Goal: Check status: Check status

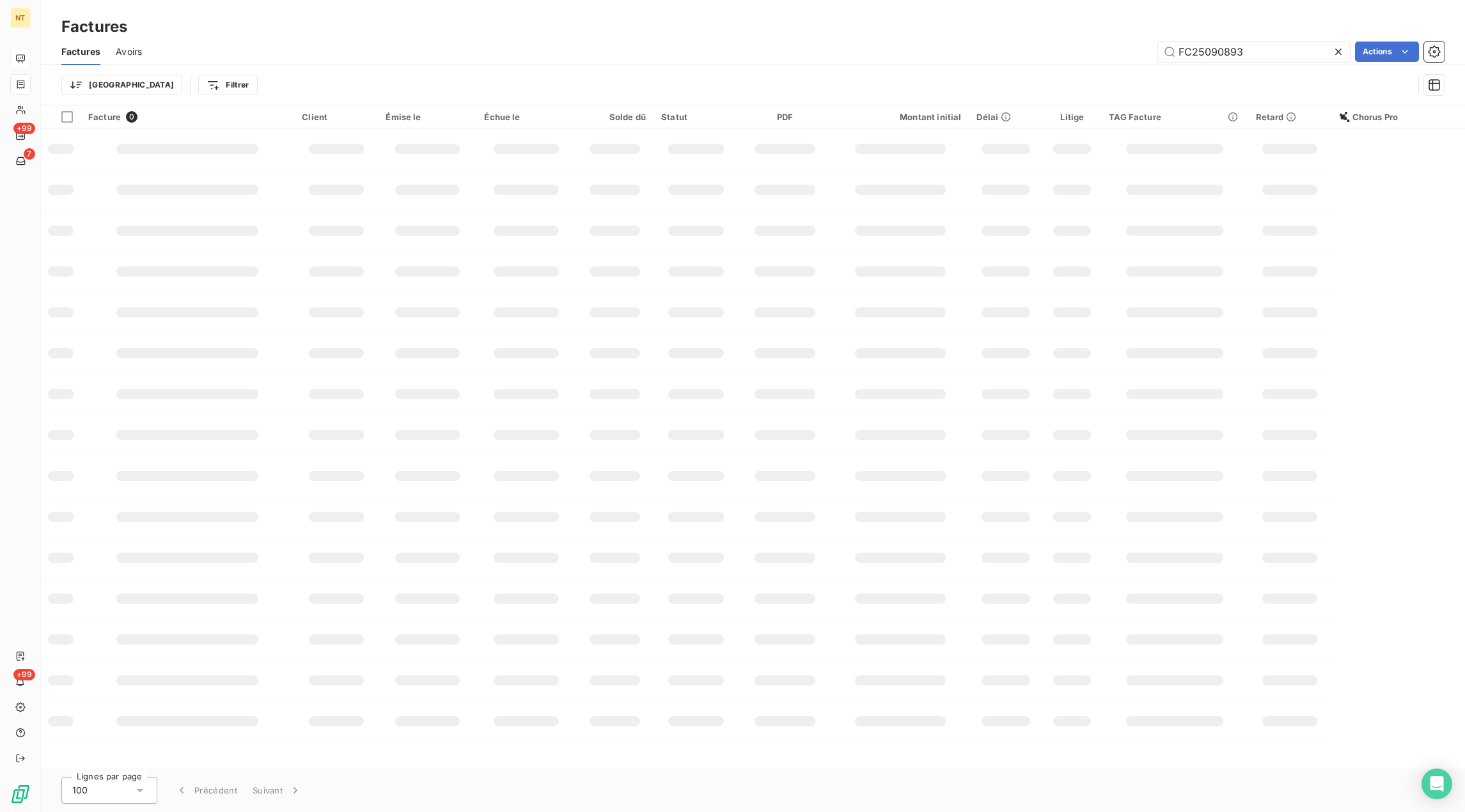
click at [1335, 50] on icon at bounding box center [1338, 52] width 13 height 13
click at [1327, 49] on input "text" at bounding box center [1253, 52] width 192 height 20
paste input "FC25072555"
type input "FC25072555"
click at [989, 30] on div "Factures" at bounding box center [752, 27] width 1423 height 23
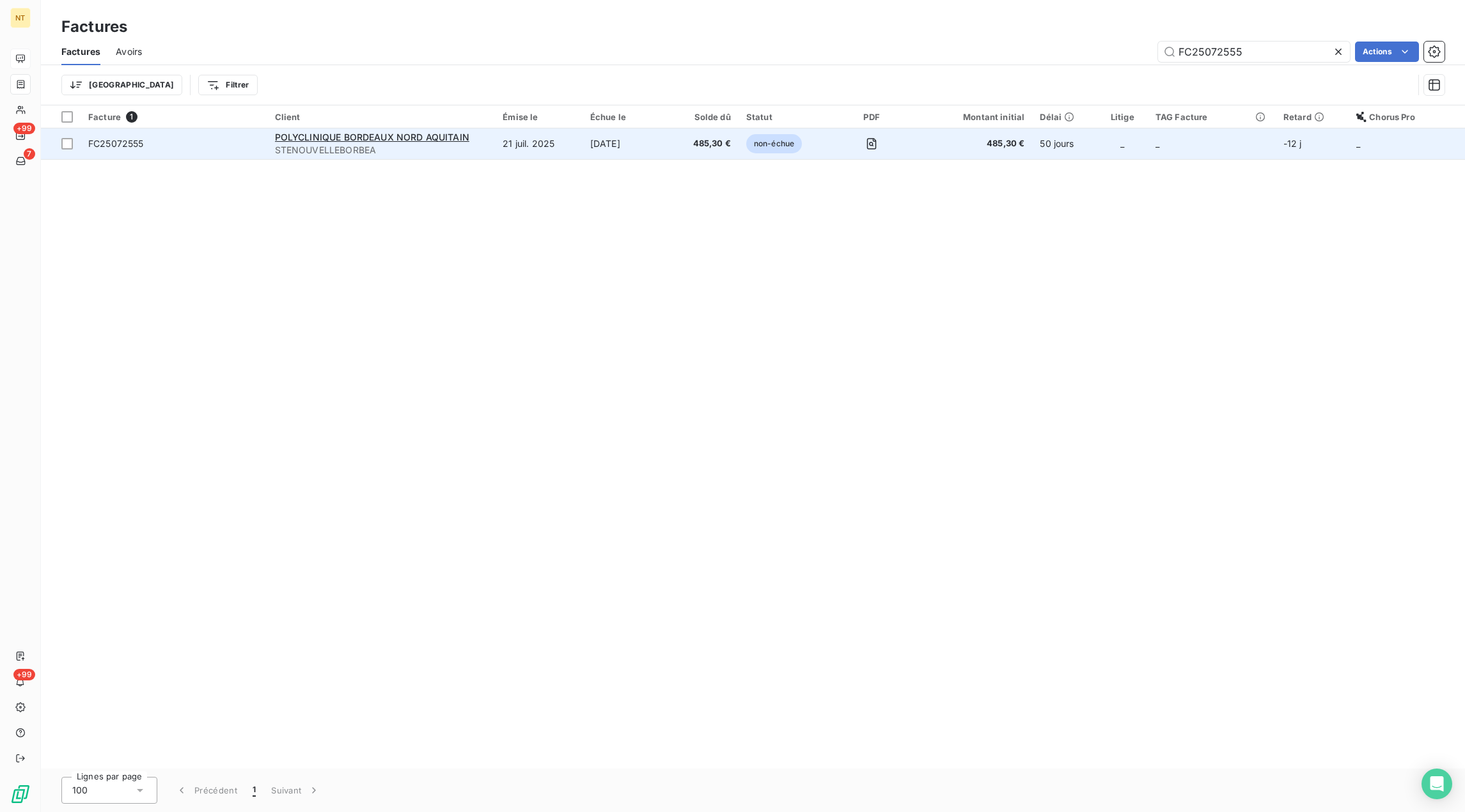
click at [645, 139] on td "[DATE]" at bounding box center [625, 143] width 87 height 31
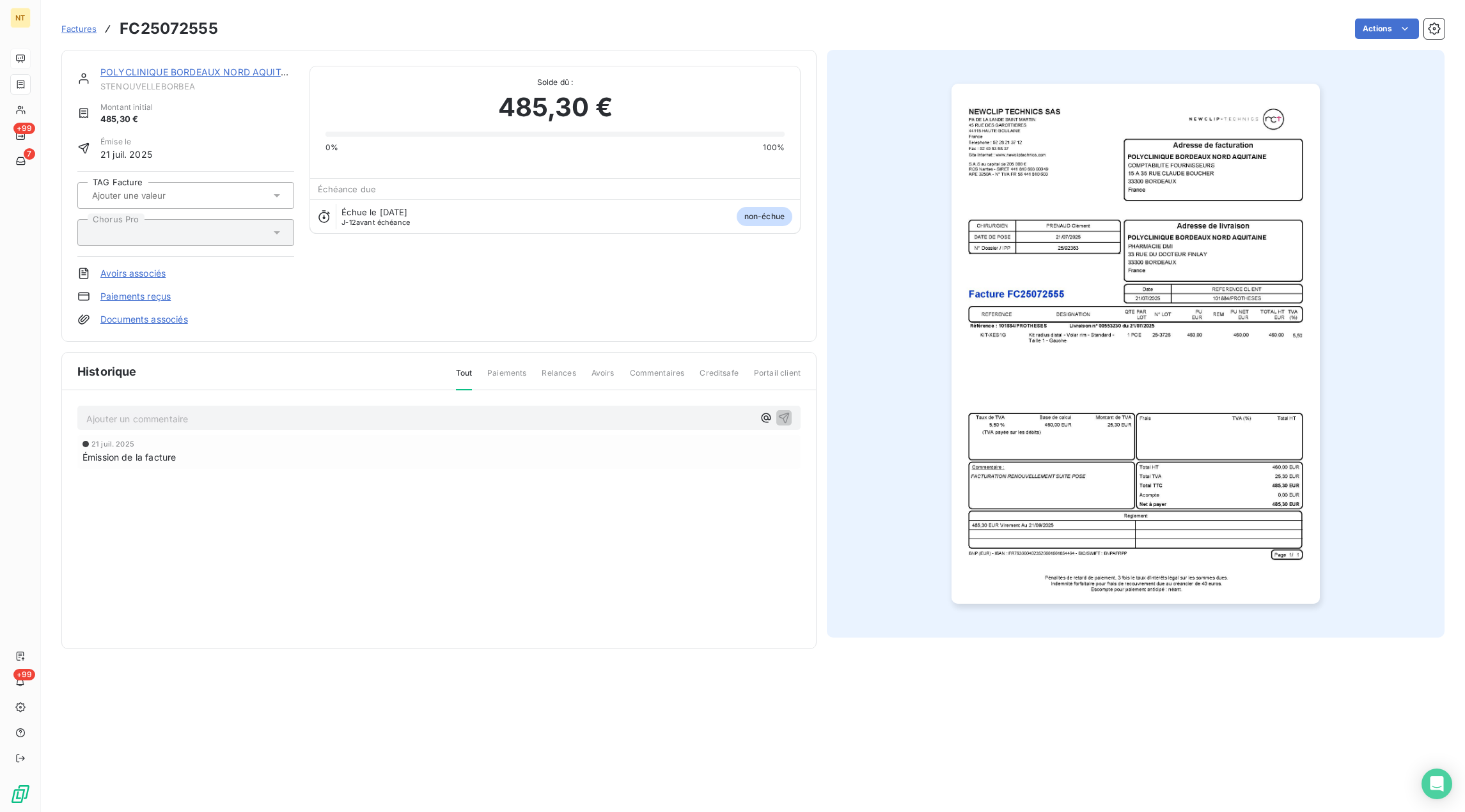
click at [183, 420] on p "Ajouter un commentaire ﻿" at bounding box center [419, 419] width 667 height 16
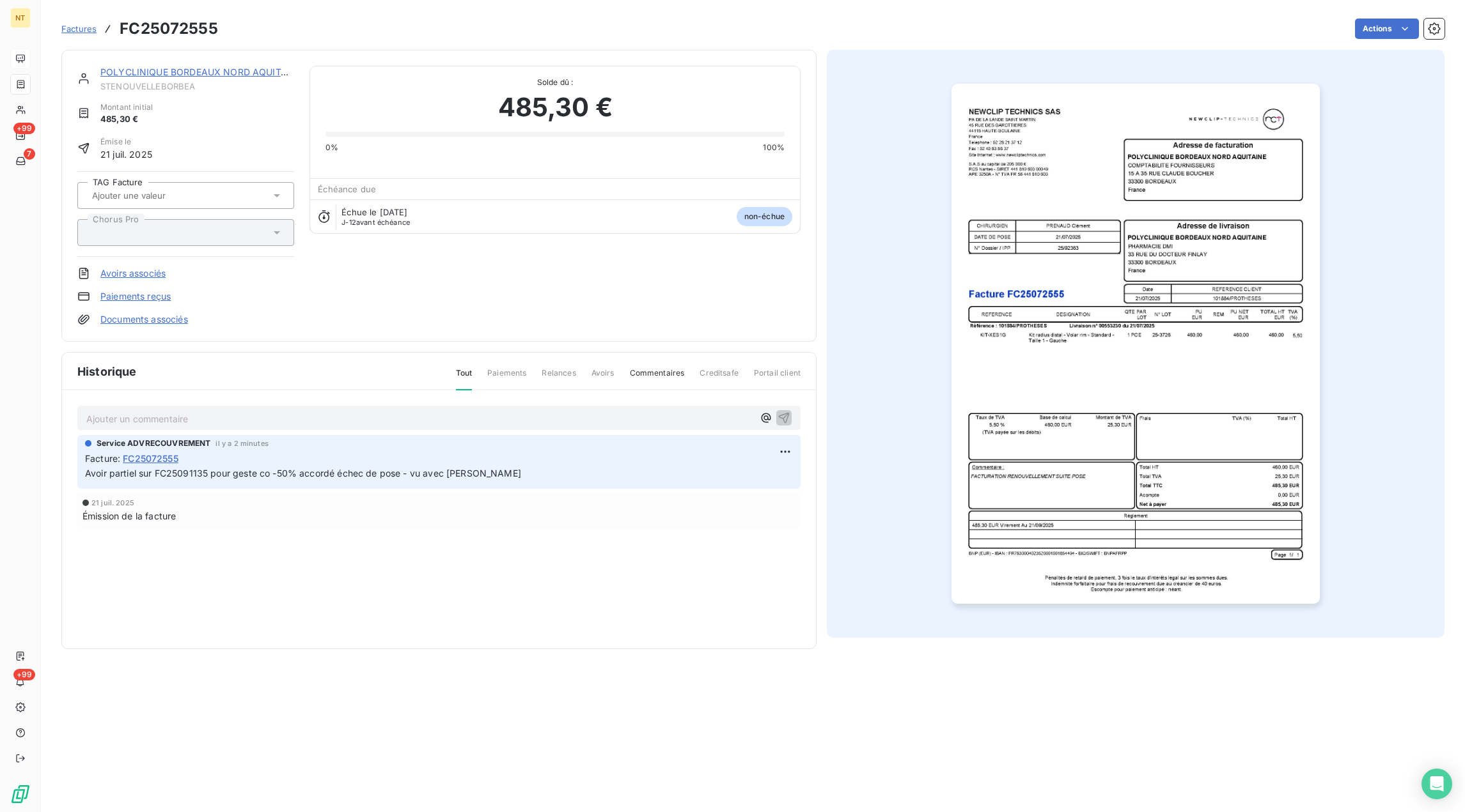
click at [89, 32] on span "Factures" at bounding box center [78, 28] width 35 height 10
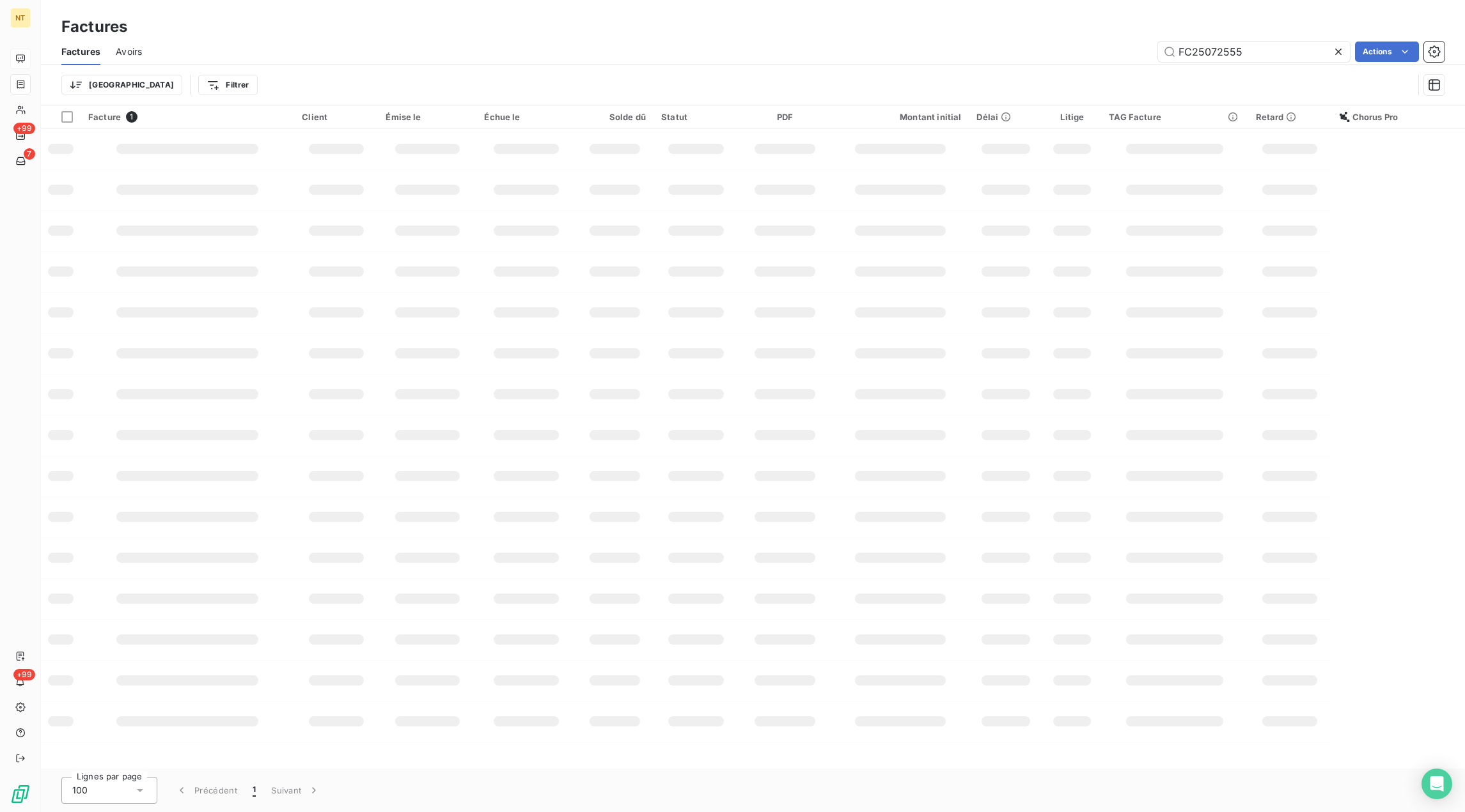
click at [1340, 53] on icon at bounding box center [1338, 52] width 6 height 6
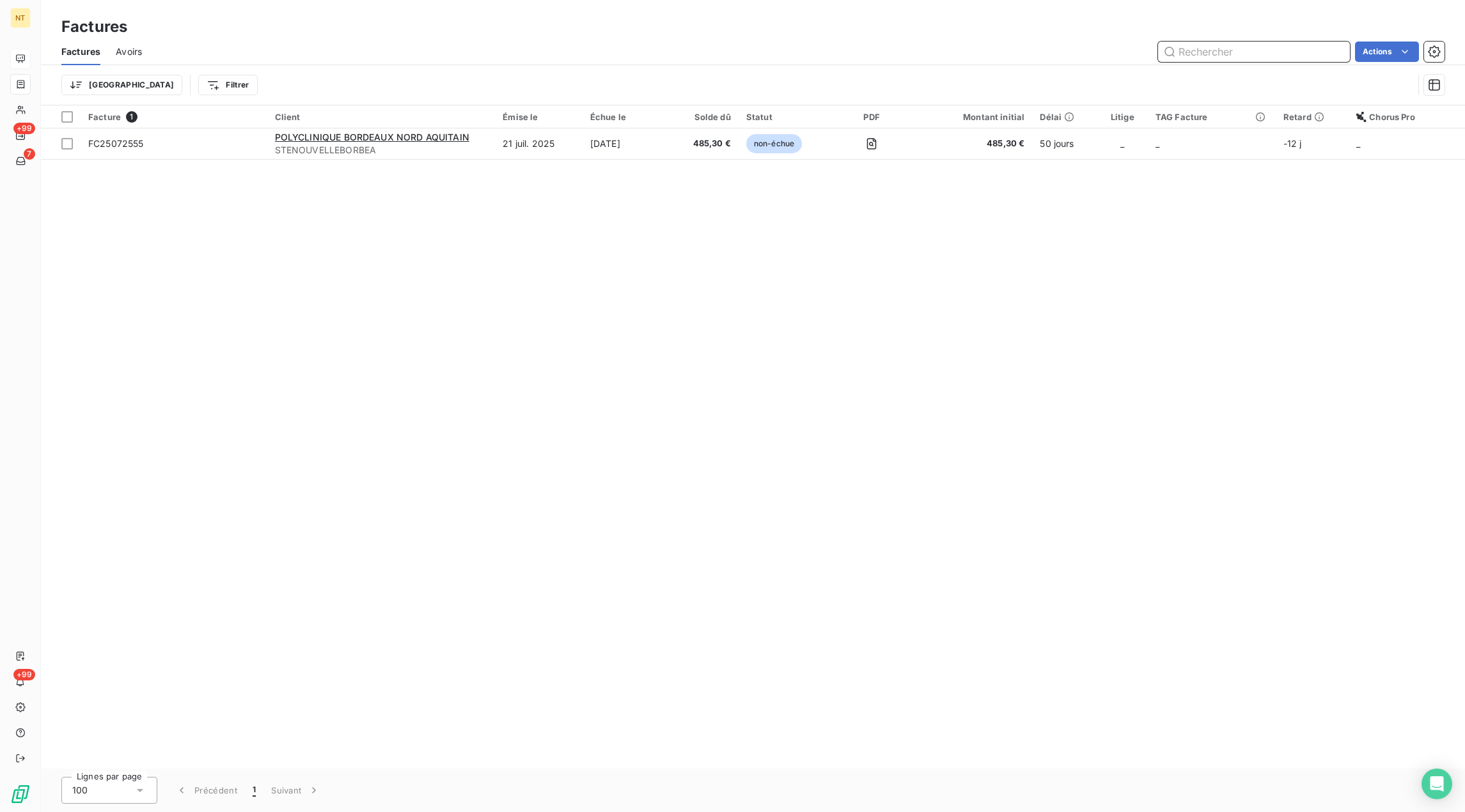
click at [1300, 56] on input "text" at bounding box center [1253, 52] width 192 height 20
paste input "FC25072458"
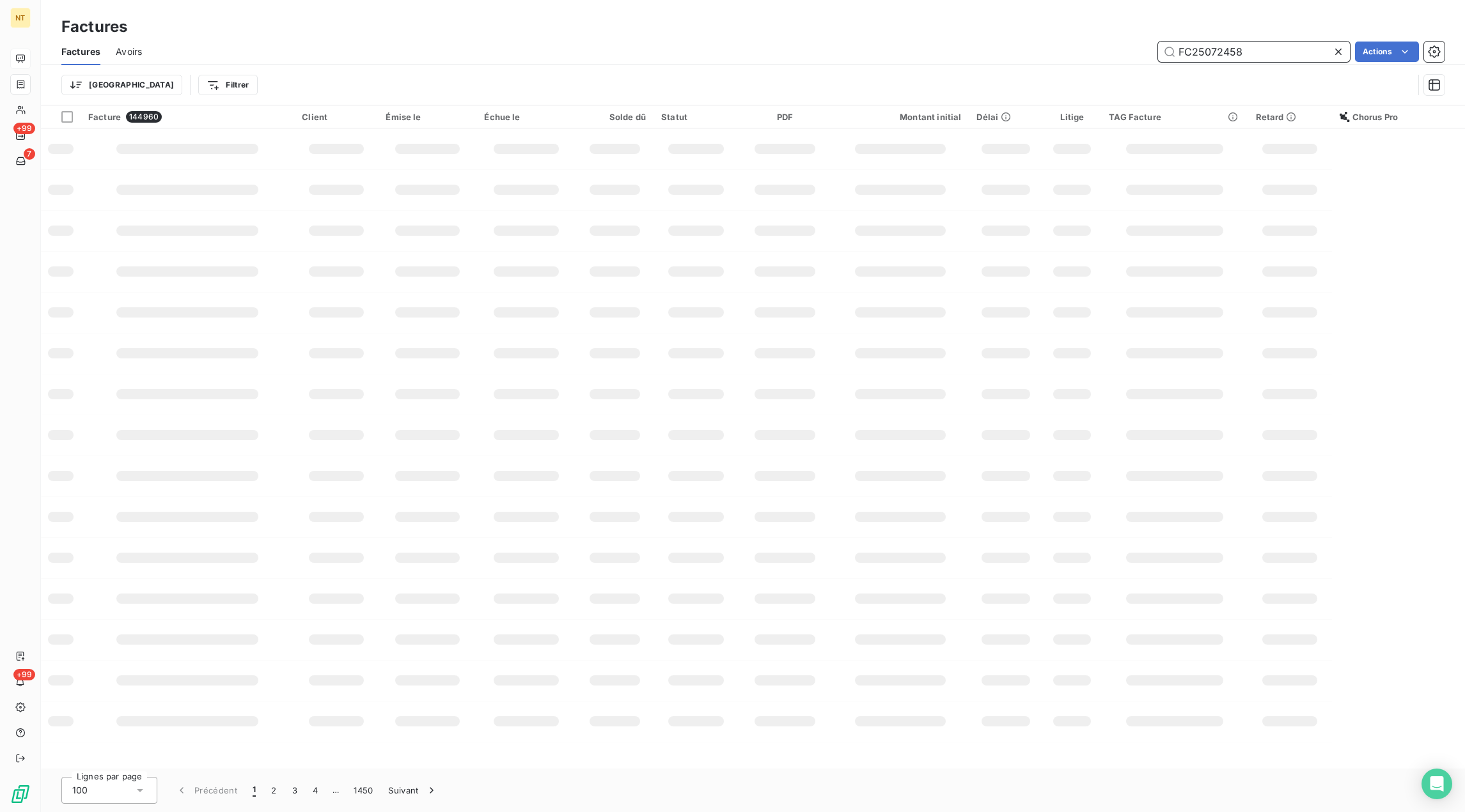
type input "FC25072458"
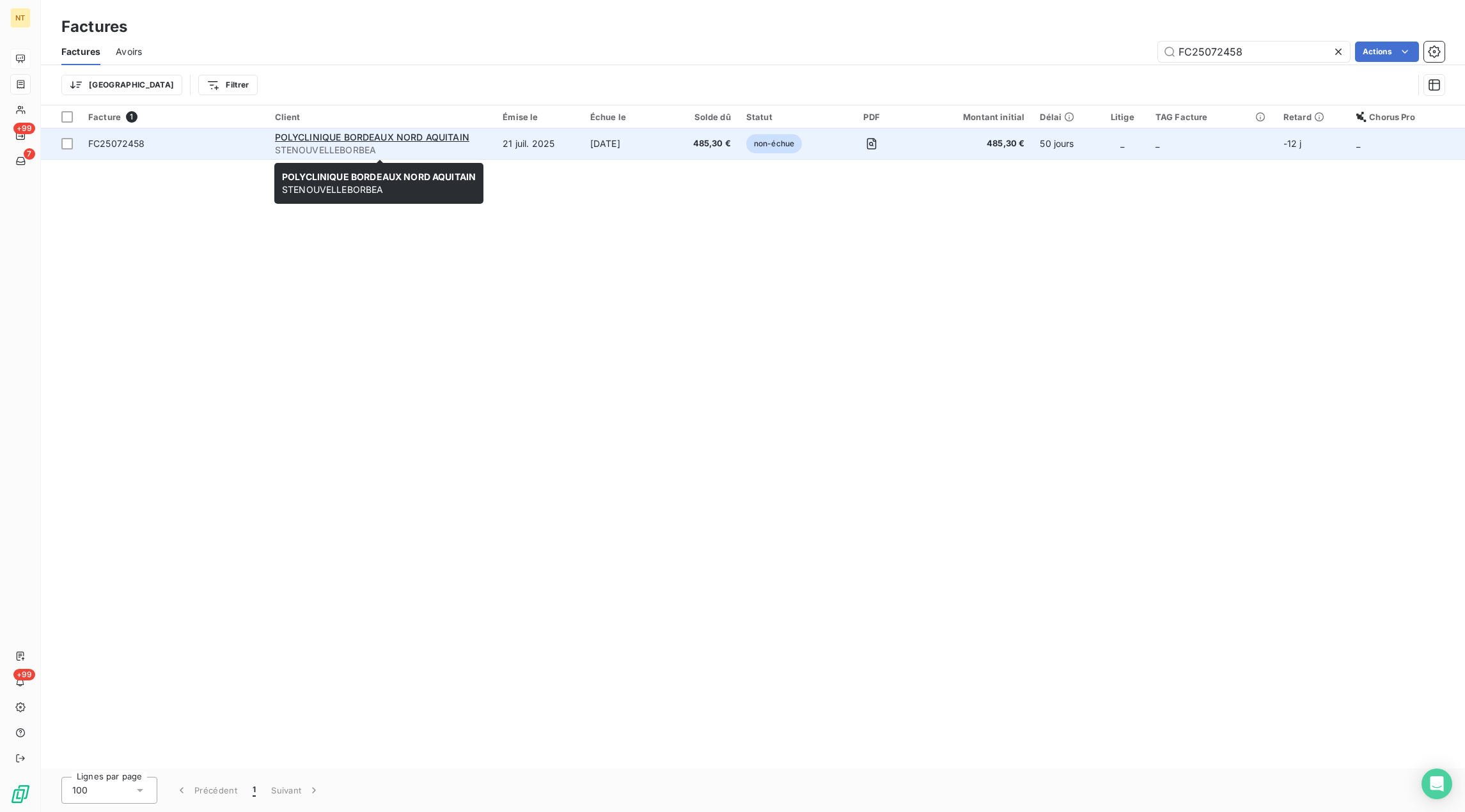
click at [562, 150] on td "21 juil. 2025" at bounding box center [539, 143] width 88 height 31
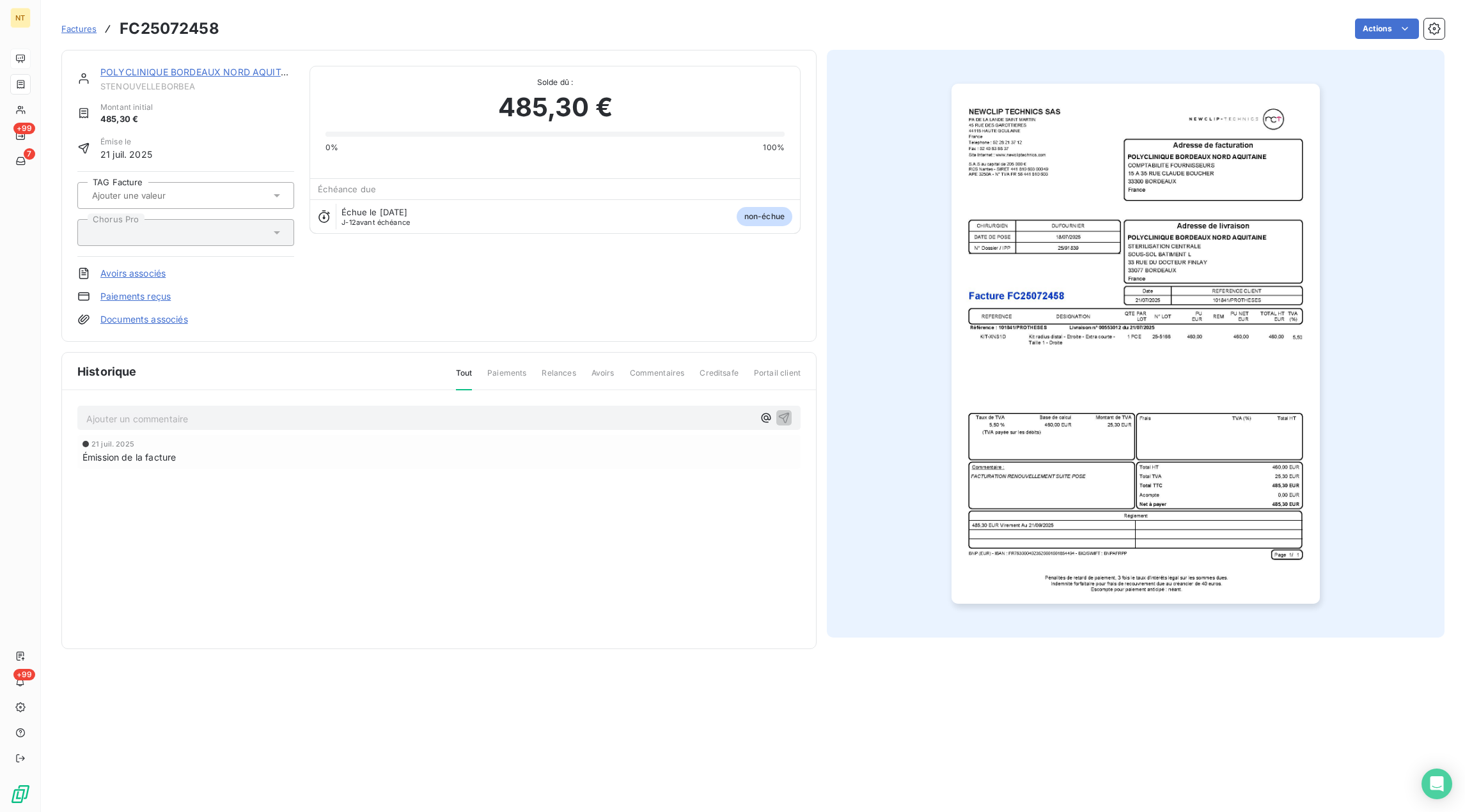
click at [195, 414] on p "Ajouter un commentaire ﻿" at bounding box center [419, 419] width 667 height 16
click at [154, 417] on span "Avoir partiel surt FC25091136" at bounding box center [150, 417] width 127 height 11
click at [266, 416] on p "Avoir partiel sur FC25091136" at bounding box center [419, 418] width 667 height 15
